Goal: Task Accomplishment & Management: Manage account settings

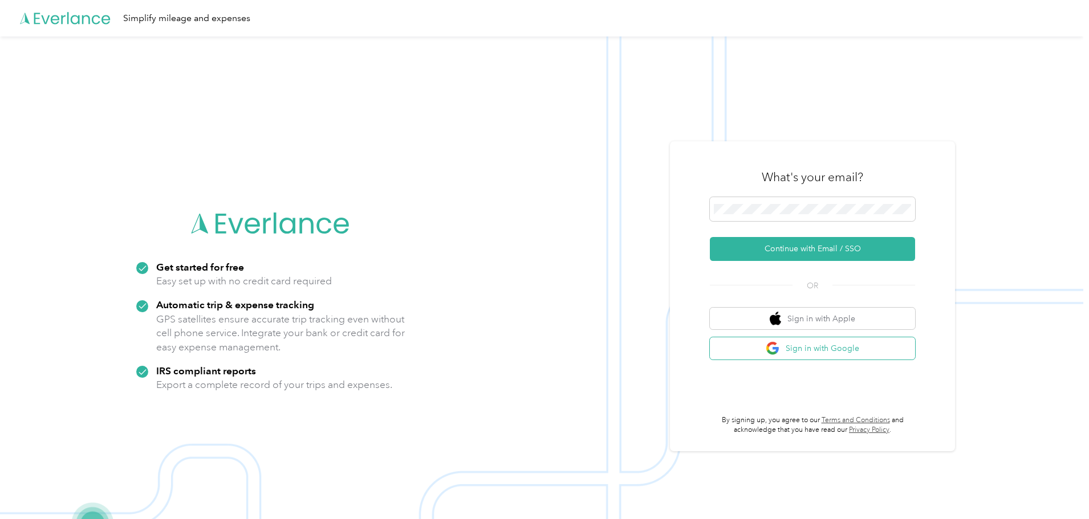
click at [824, 351] on button "Sign in with Google" at bounding box center [812, 349] width 205 height 22
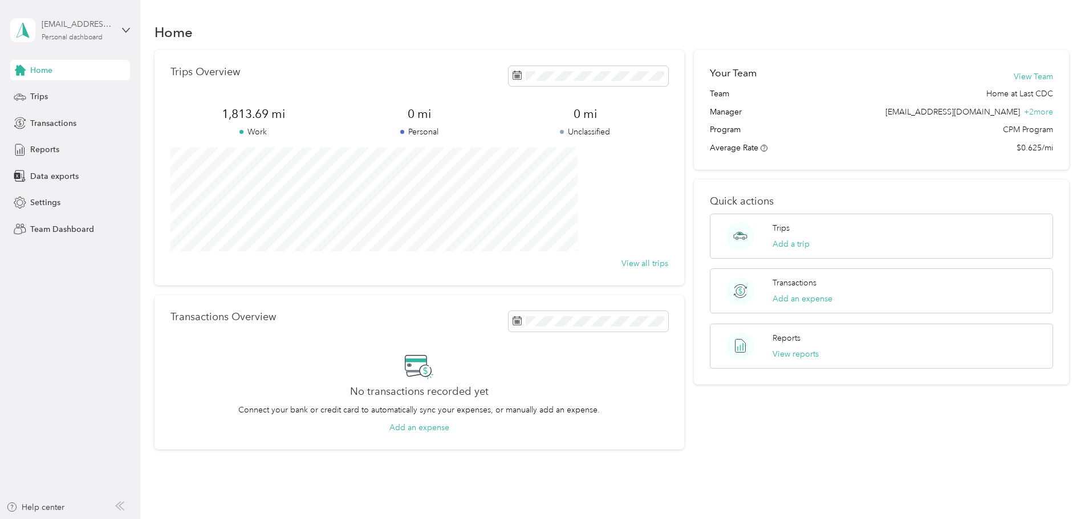
click at [85, 35] on div "Personal dashboard" at bounding box center [72, 37] width 61 height 7
click at [68, 92] on div "Team dashboard" at bounding box center [51, 94] width 61 height 12
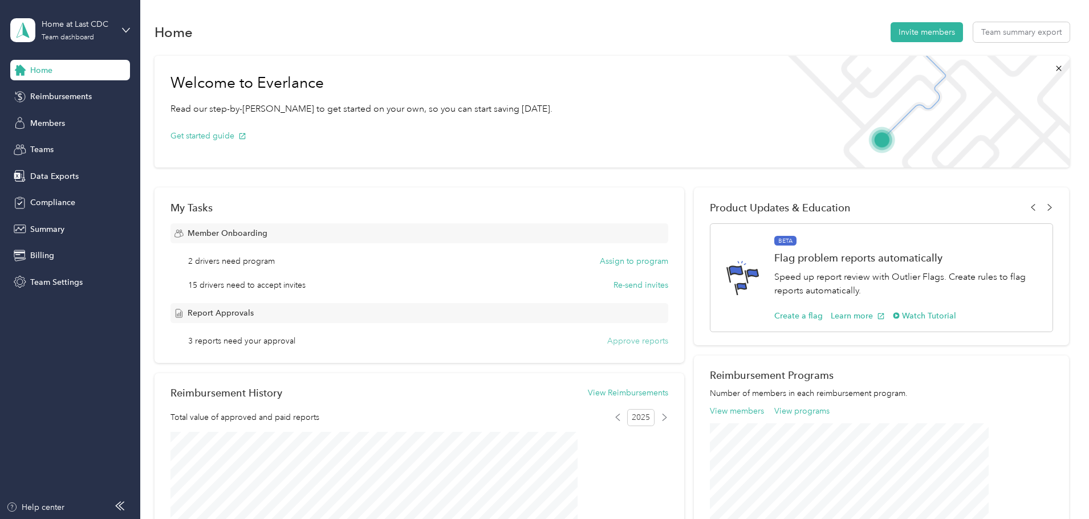
click at [614, 341] on button "Approve reports" at bounding box center [637, 341] width 61 height 12
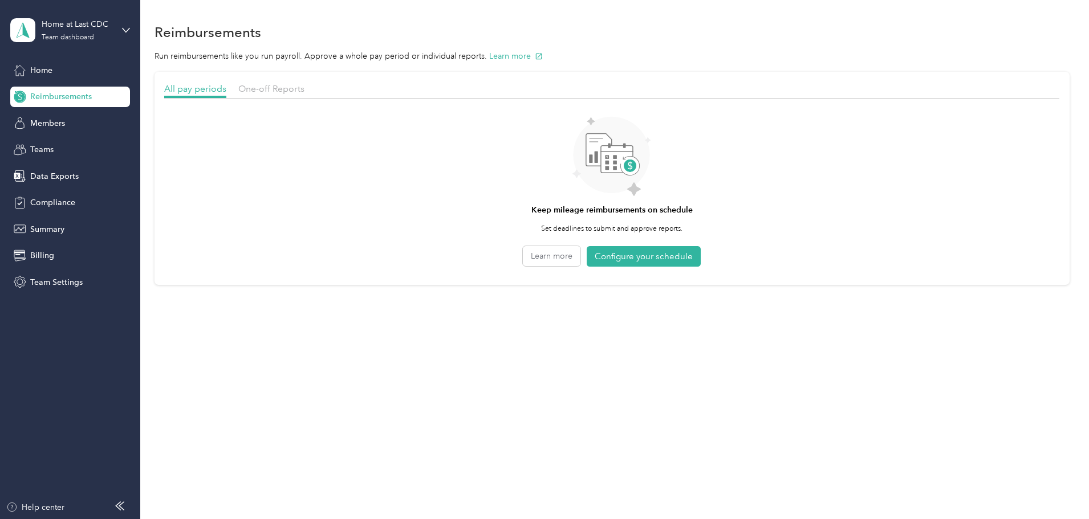
click at [304, 94] on div "One-off Reports" at bounding box center [271, 89] width 66 height 14
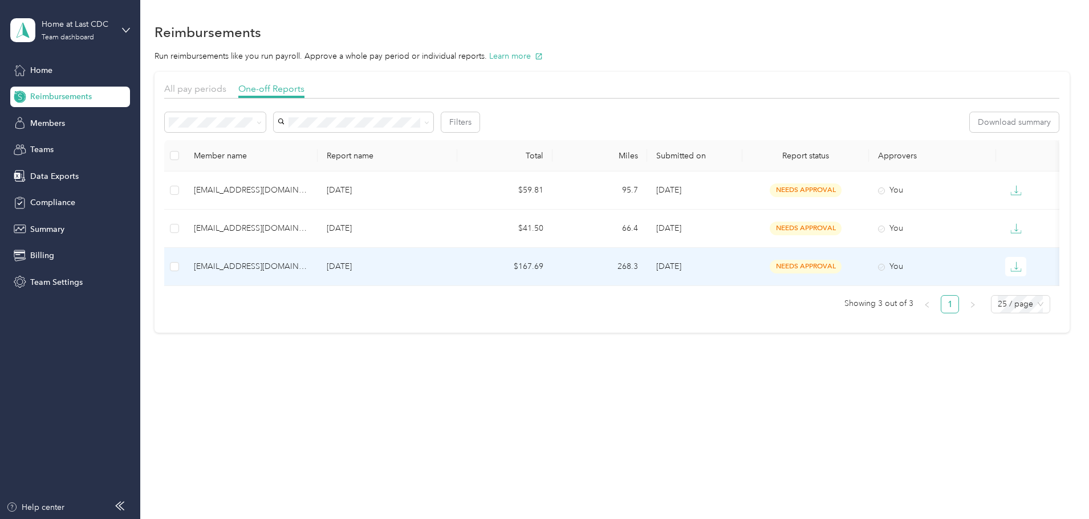
click at [928, 259] on td "You" at bounding box center [932, 267] width 127 height 38
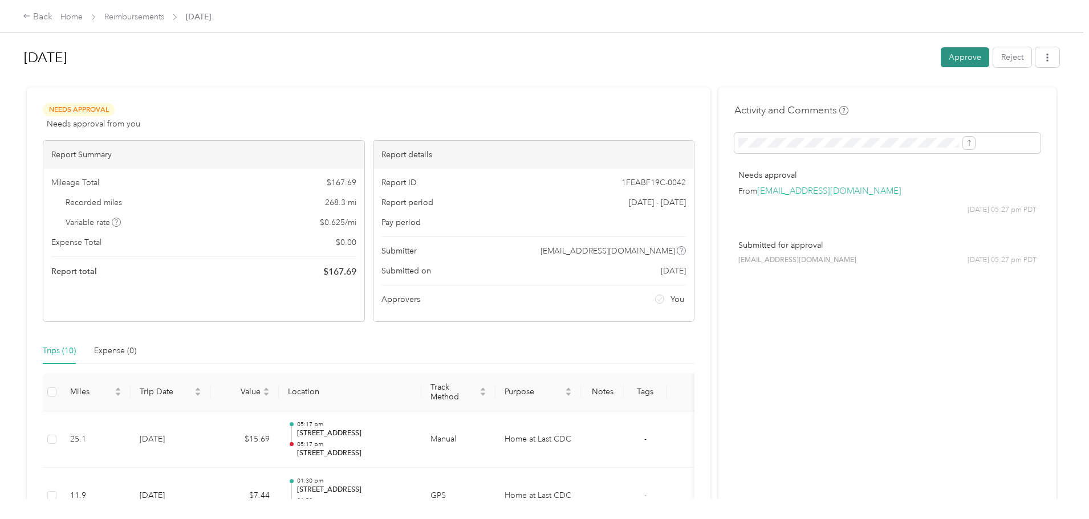
click at [941, 58] on button "Approve" at bounding box center [965, 57] width 48 height 20
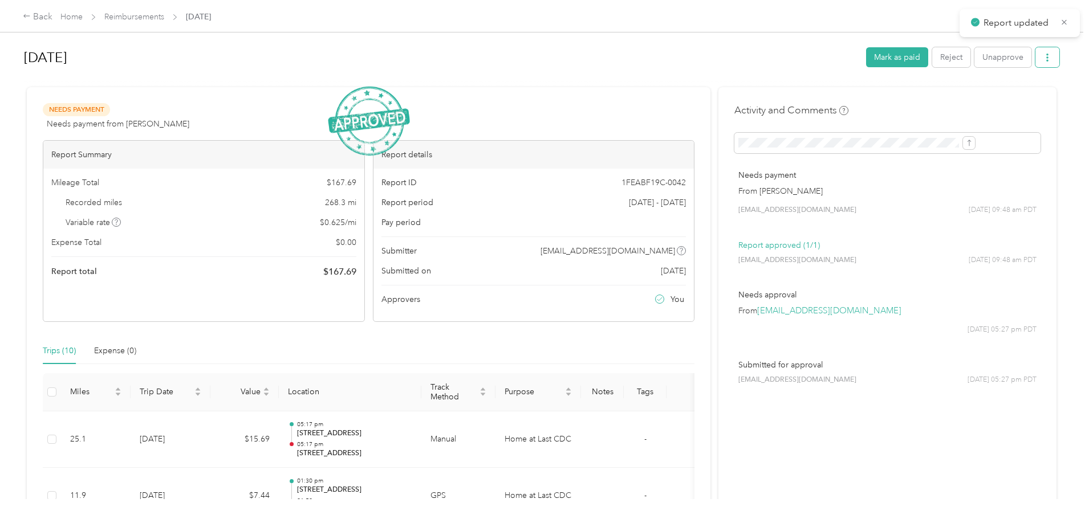
click at [1043, 55] on icon "button" at bounding box center [1047, 58] width 8 height 8
click at [917, 98] on span "Download" at bounding box center [922, 100] width 38 height 12
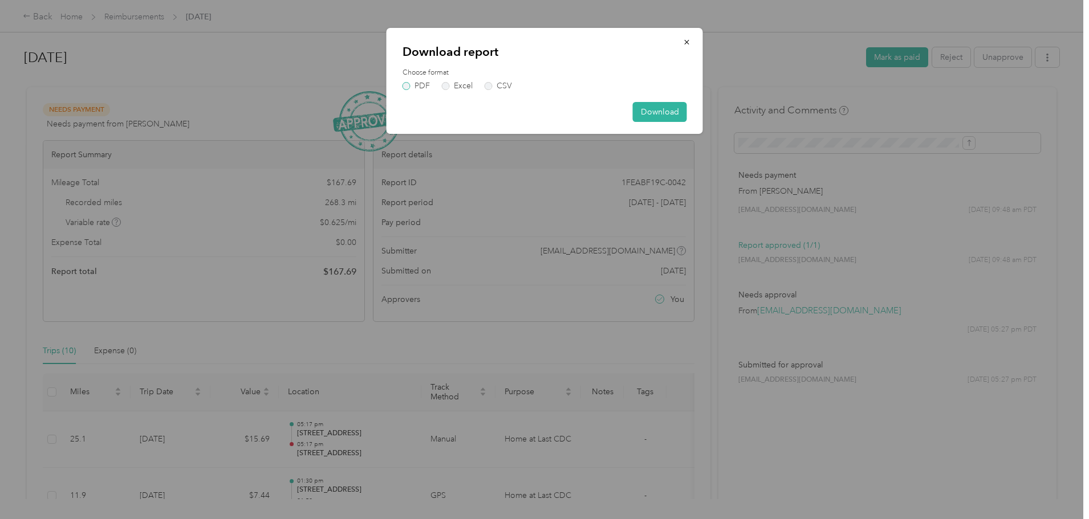
click at [404, 84] on label "PDF" at bounding box center [416, 86] width 27 height 8
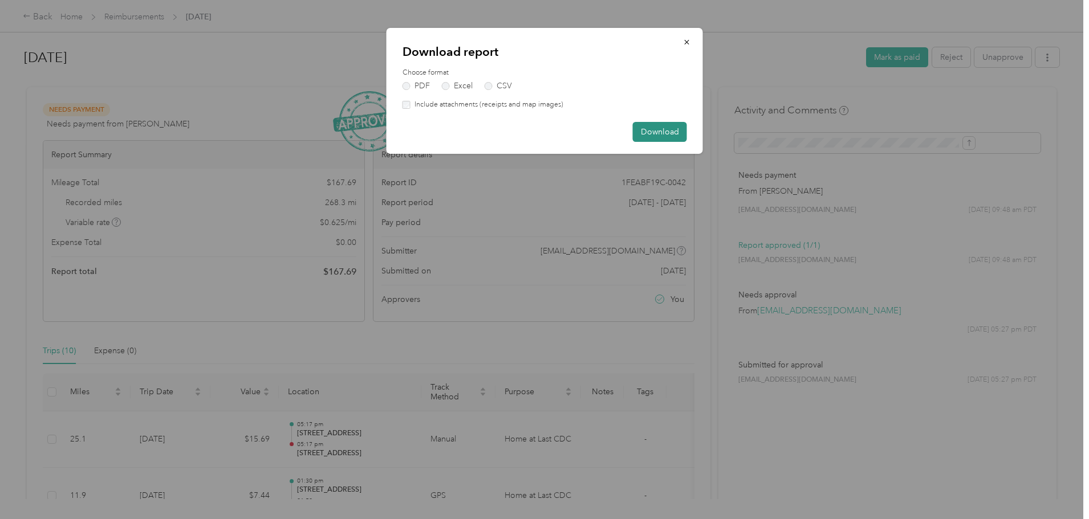
click at [656, 128] on button "Download" at bounding box center [660, 132] width 54 height 20
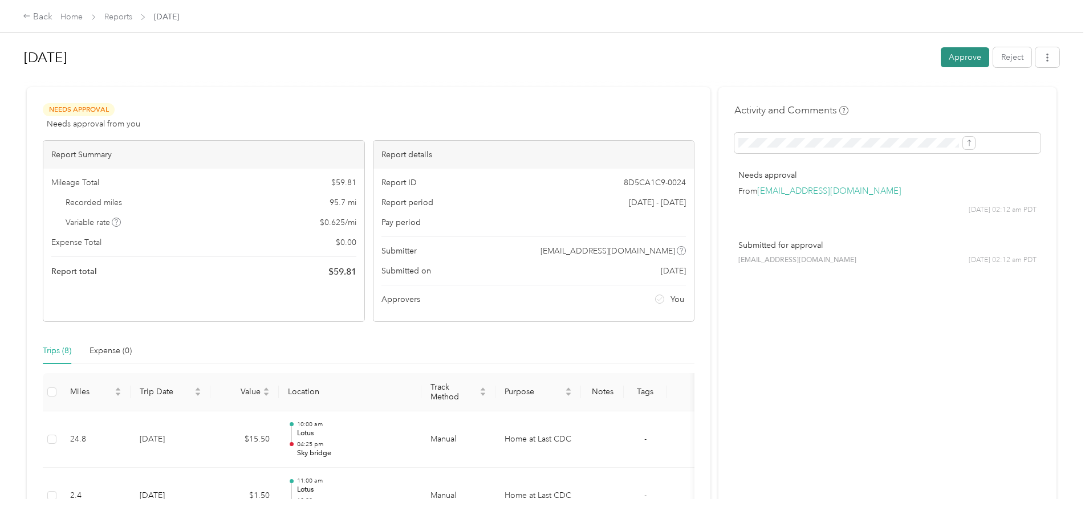
click at [941, 60] on button "Approve" at bounding box center [965, 57] width 48 height 20
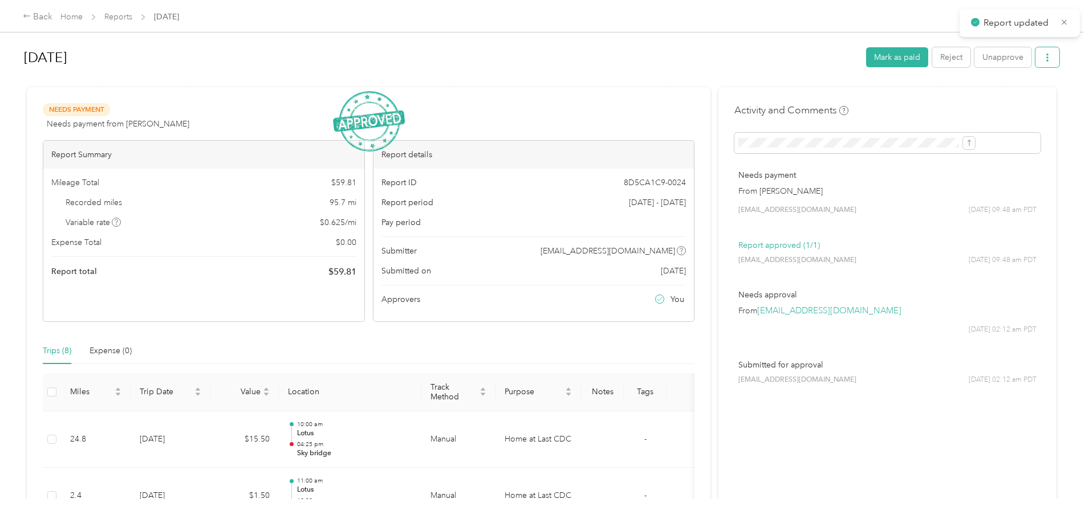
click at [1043, 55] on icon "button" at bounding box center [1047, 58] width 8 height 8
click at [921, 100] on span "Download" at bounding box center [922, 100] width 38 height 12
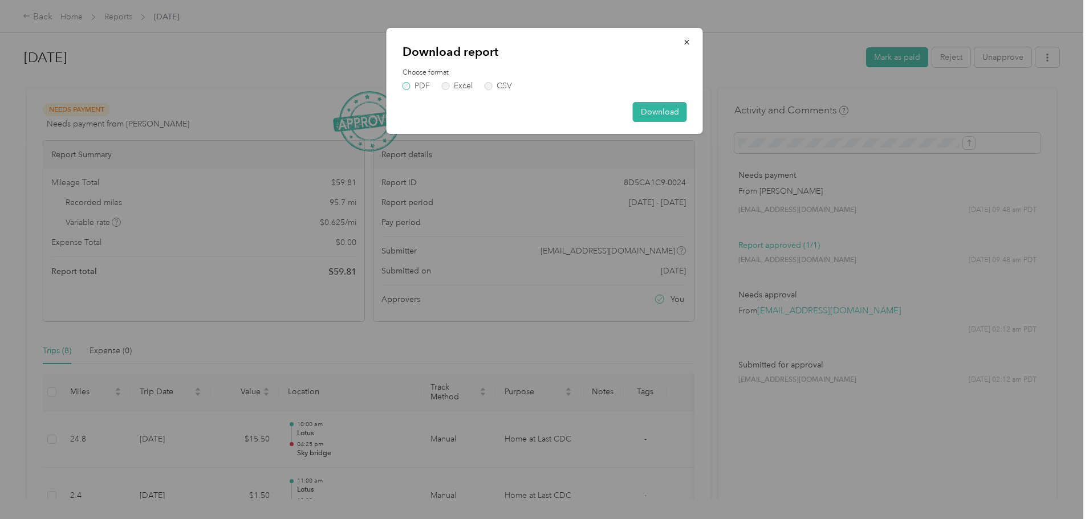
click at [408, 86] on label "PDF" at bounding box center [416, 86] width 27 height 8
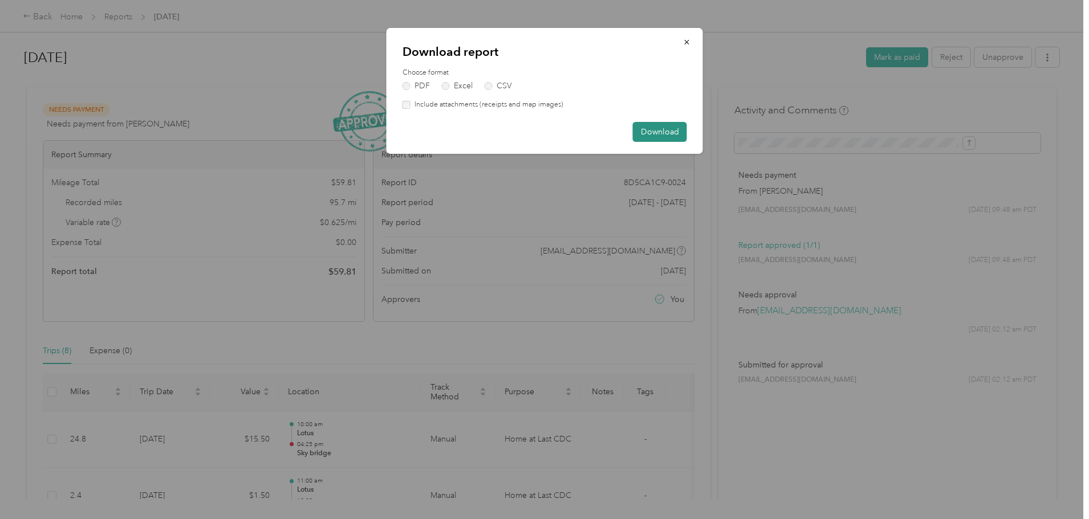
click at [659, 133] on button "Download" at bounding box center [660, 132] width 54 height 20
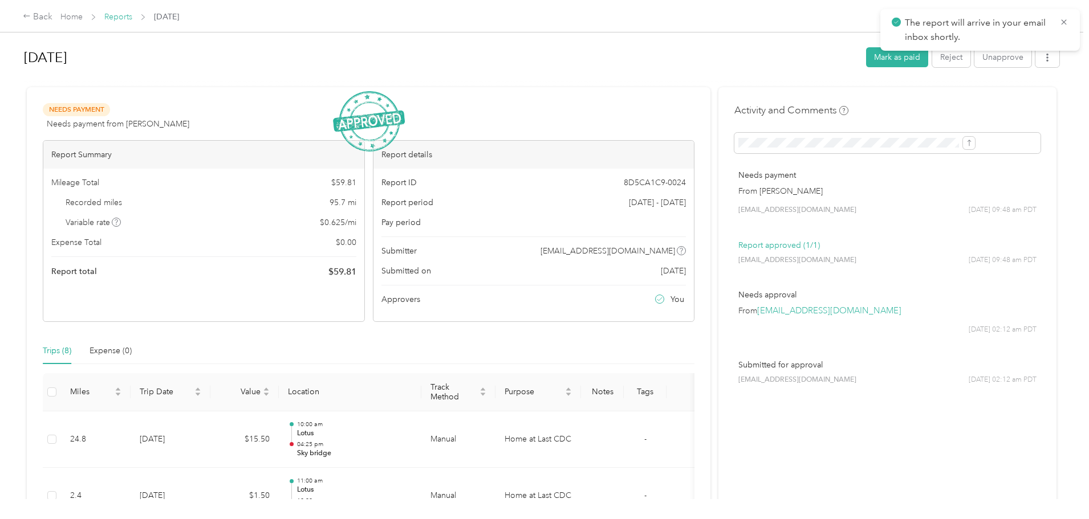
click at [132, 17] on link "Reports" at bounding box center [118, 17] width 28 height 10
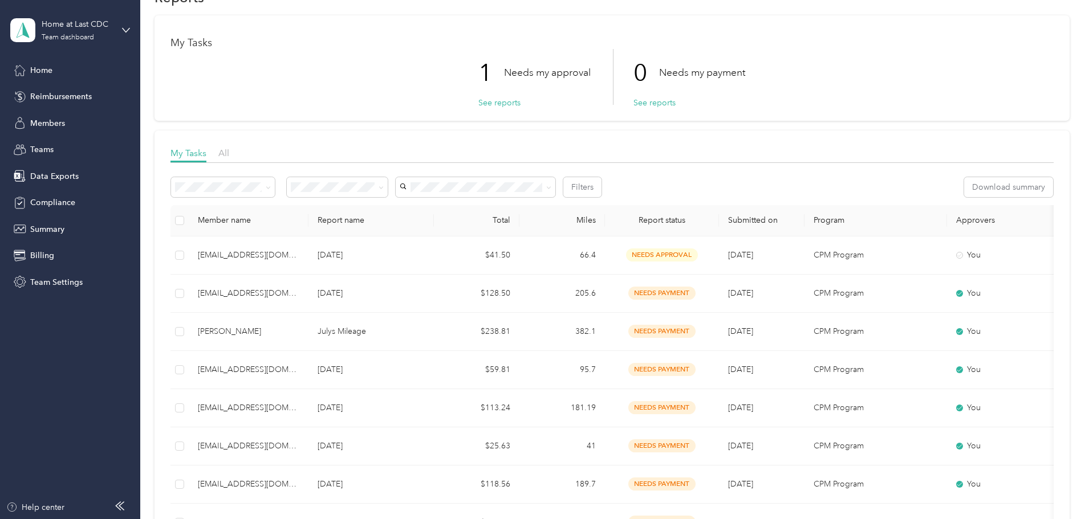
scroll to position [30, 0]
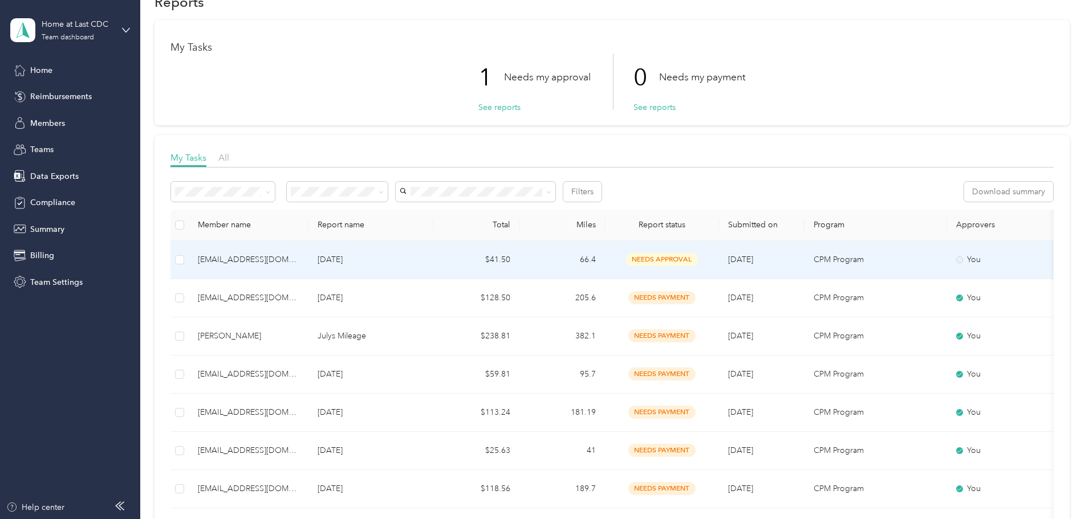
click at [694, 259] on div "needs approval" at bounding box center [662, 259] width 96 height 13
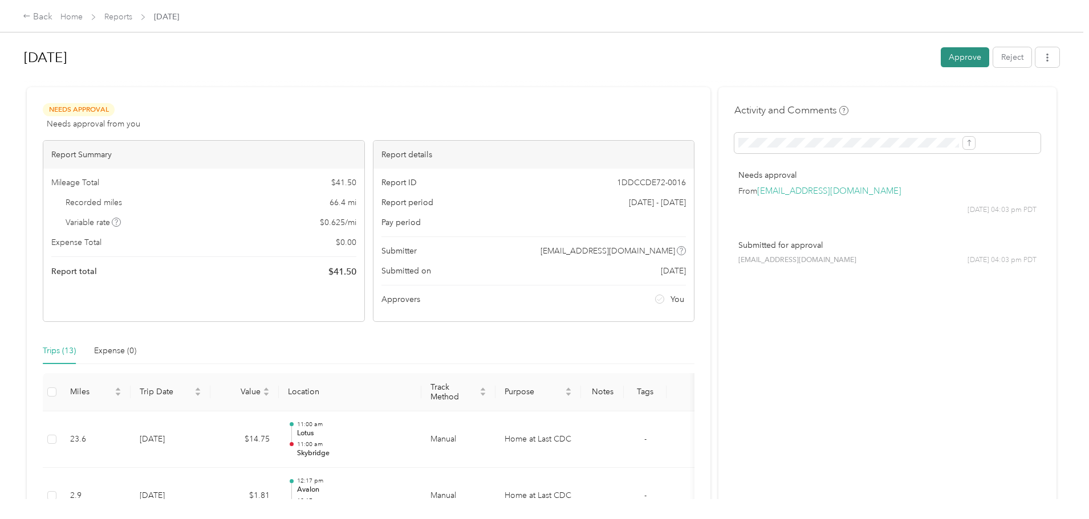
click at [941, 59] on button "Approve" at bounding box center [965, 57] width 48 height 20
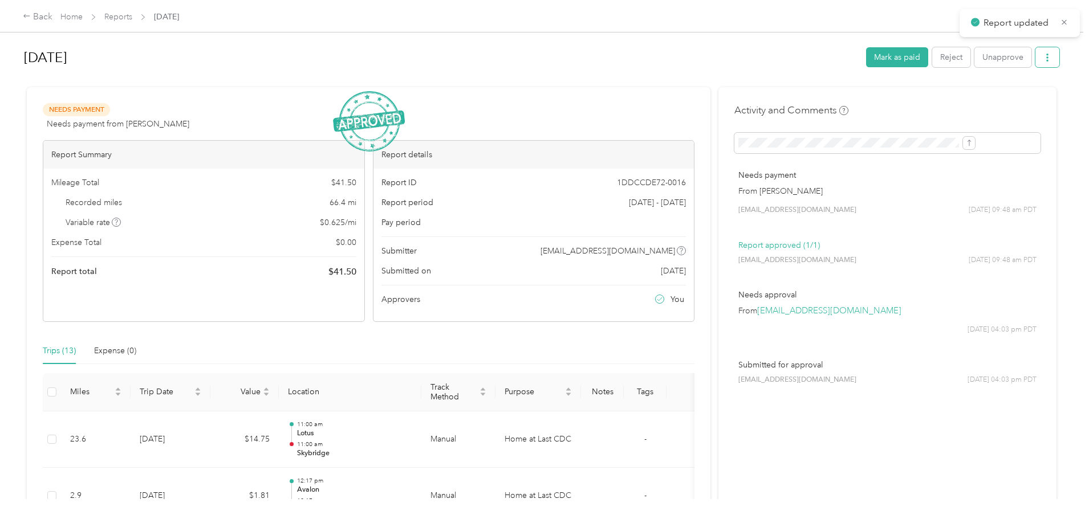
click at [1043, 56] on icon "button" at bounding box center [1047, 58] width 8 height 8
click at [913, 99] on span "Download" at bounding box center [922, 100] width 38 height 12
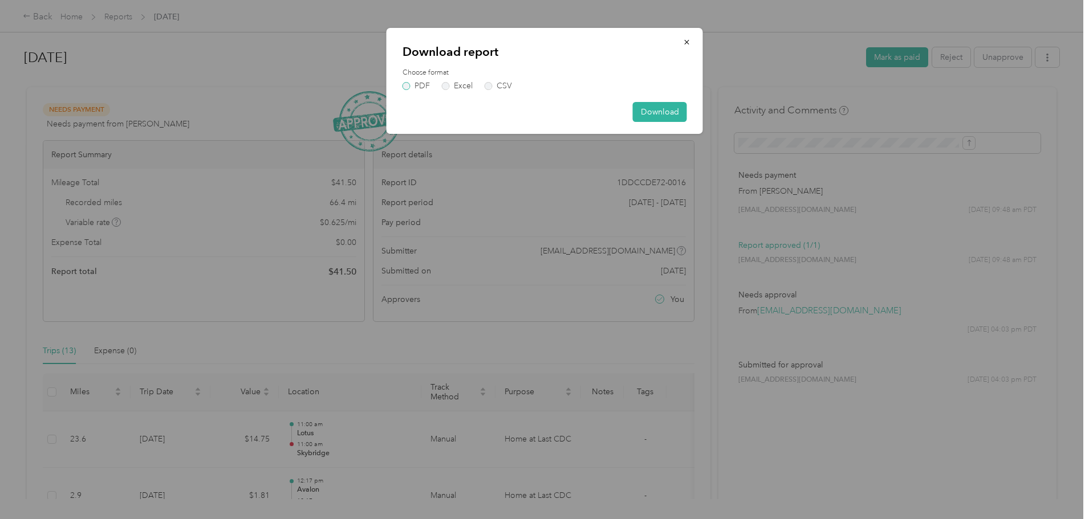
click at [408, 84] on label "PDF" at bounding box center [416, 86] width 27 height 8
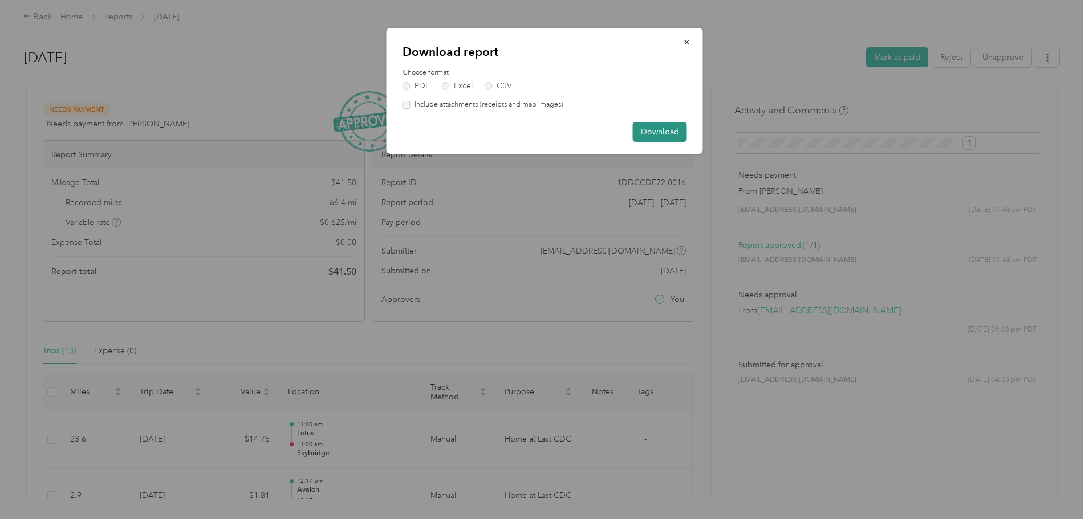
click at [659, 130] on button "Download" at bounding box center [660, 132] width 54 height 20
